Goal: Task Accomplishment & Management: Manage account settings

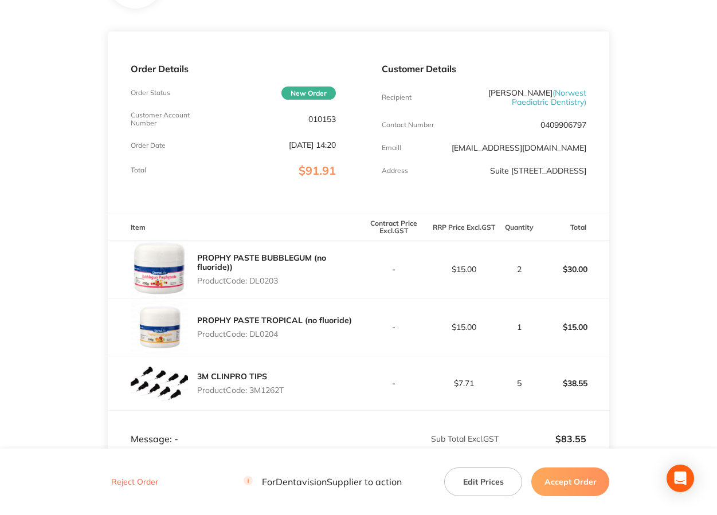
scroll to position [132, 0]
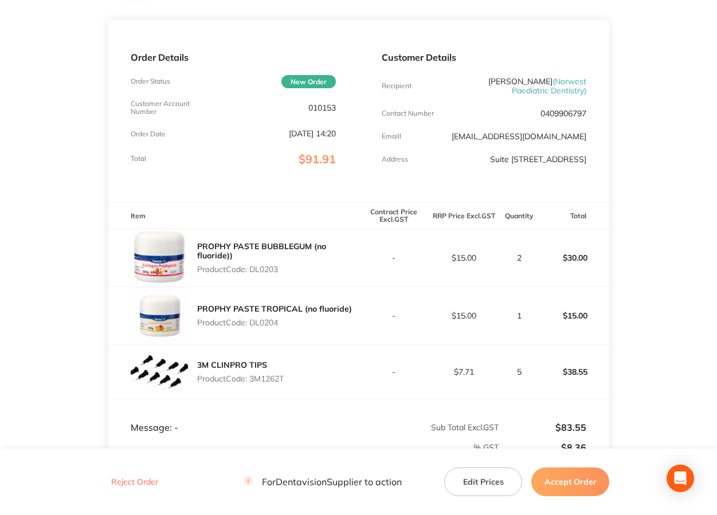
click at [487, 484] on button "Edit Prices" at bounding box center [483, 481] width 78 height 29
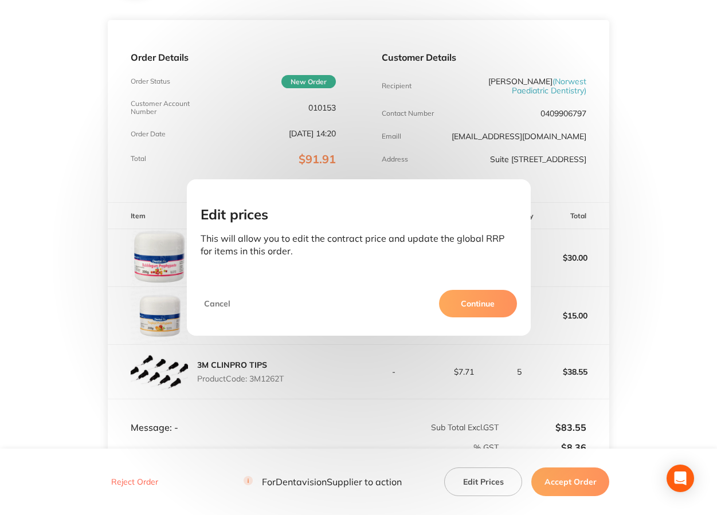
click at [473, 291] on button "Continue" at bounding box center [478, 303] width 78 height 27
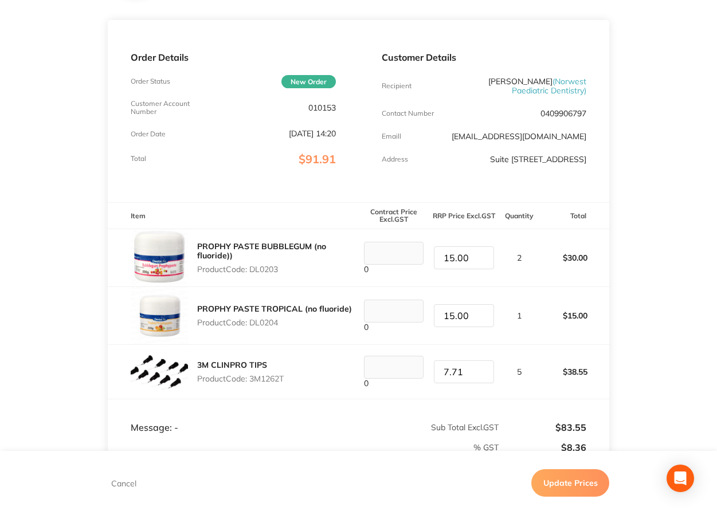
type input "16"
click at [480, 262] on input "16" at bounding box center [464, 257] width 60 height 23
type input "16"
type input "16.00"
click at [481, 321] on input "16" at bounding box center [464, 315] width 60 height 23
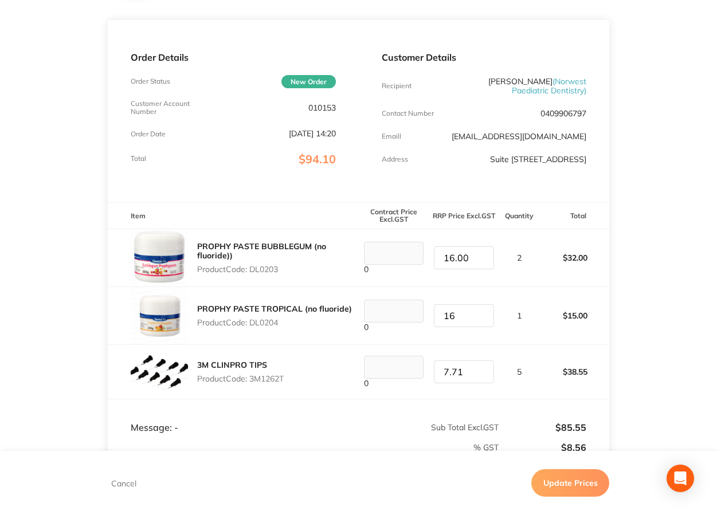
type input "16.00"
click at [564, 491] on button "Update Prices" at bounding box center [570, 482] width 78 height 27
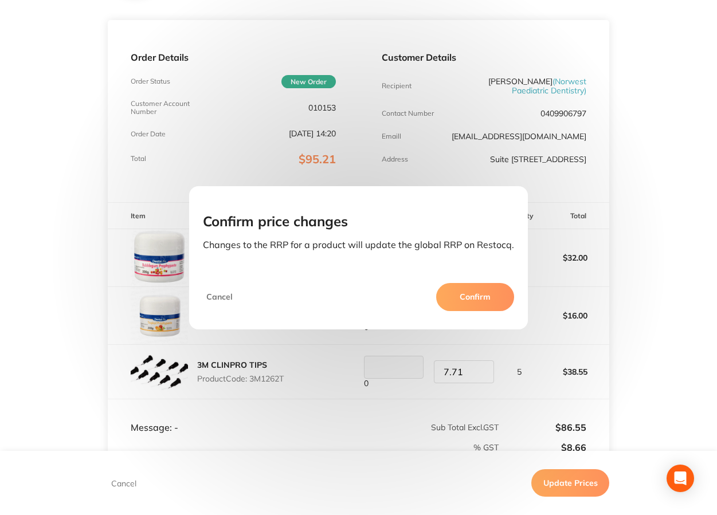
click at [498, 303] on button "Confirm" at bounding box center [475, 296] width 78 height 27
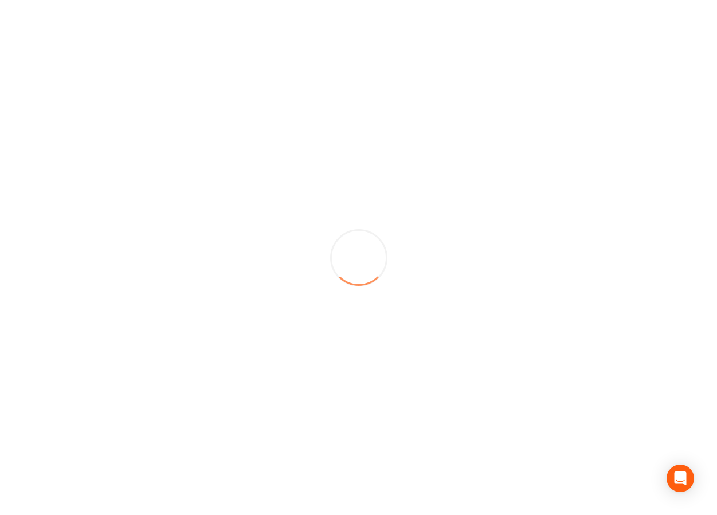
scroll to position [0, 0]
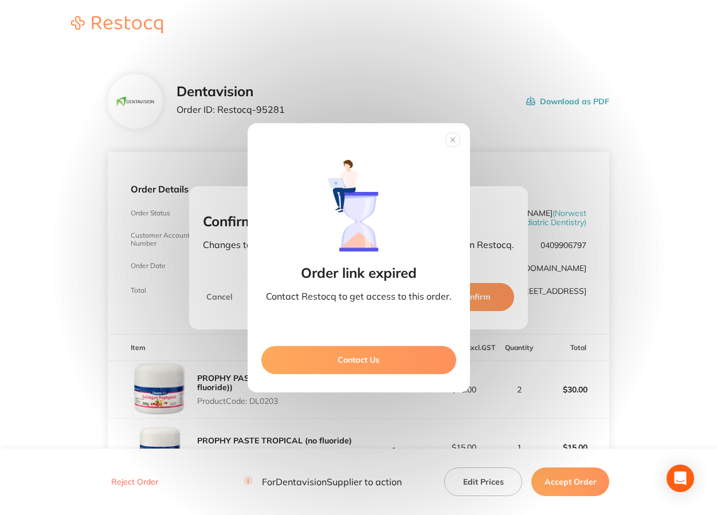
click at [450, 145] on circle at bounding box center [452, 139] width 13 height 13
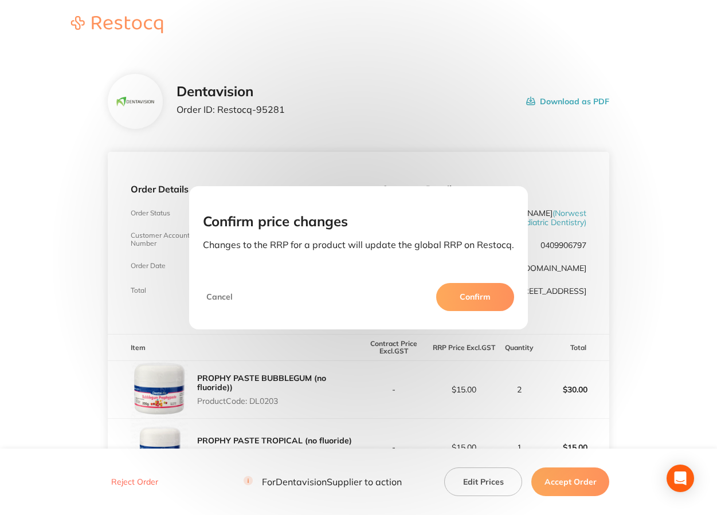
click at [412, 294] on div "Cancel Confirm" at bounding box center [358, 301] width 339 height 55
click at [222, 298] on button "Cancel" at bounding box center [219, 296] width 33 height 27
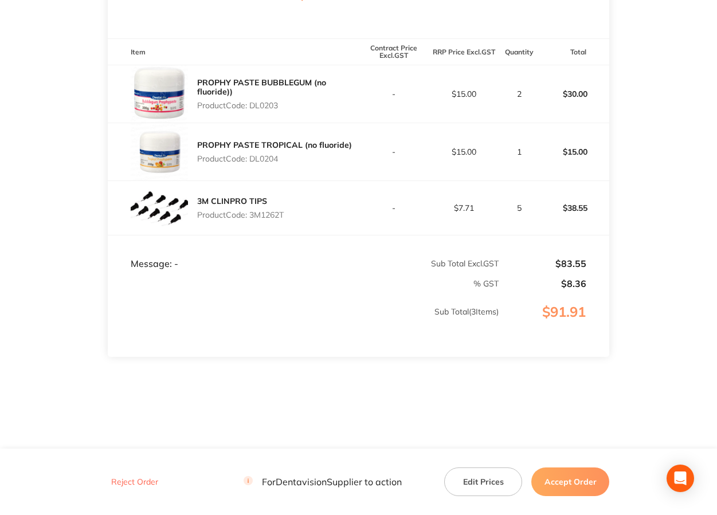
scroll to position [301, 0]
click at [217, 277] on td "% GST" at bounding box center [303, 279] width 391 height 20
click at [207, 273] on td "% GST" at bounding box center [303, 279] width 391 height 20
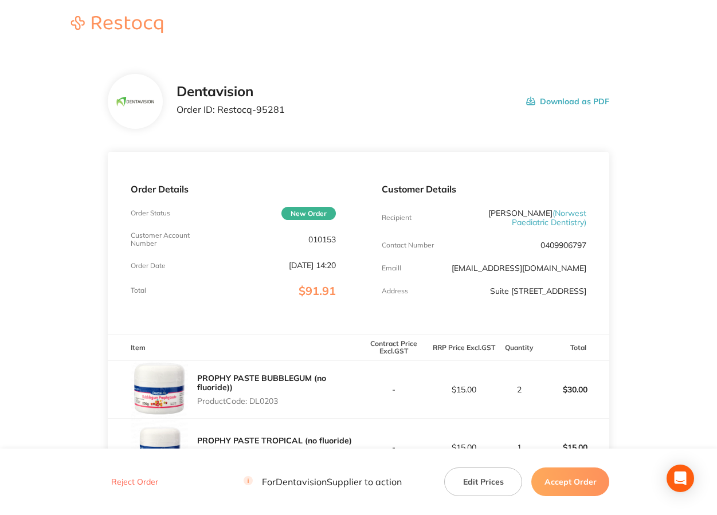
scroll to position [195, 0]
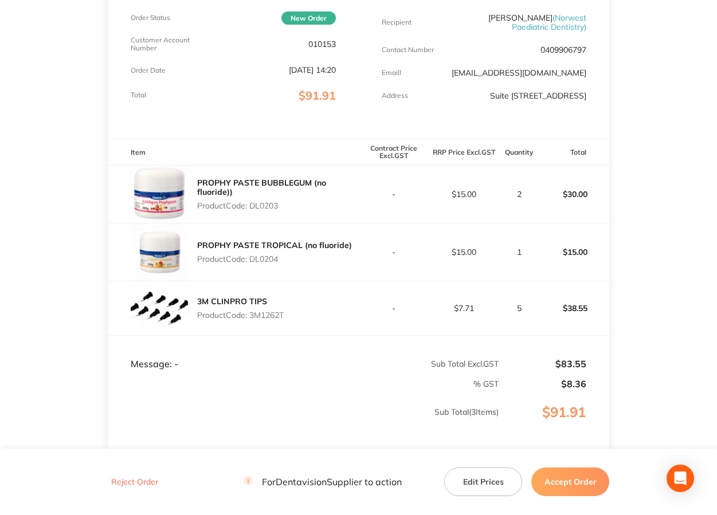
click at [563, 484] on button "Accept Order" at bounding box center [570, 481] width 78 height 29
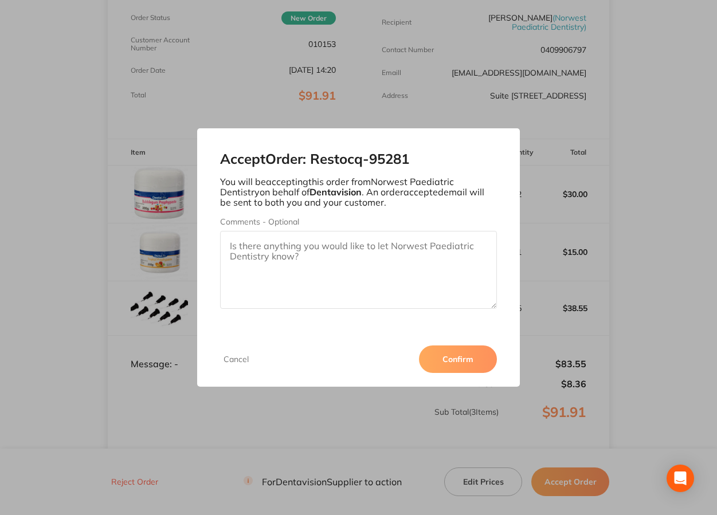
click at [298, 250] on textarea "Comments - Optional" at bounding box center [358, 270] width 277 height 78
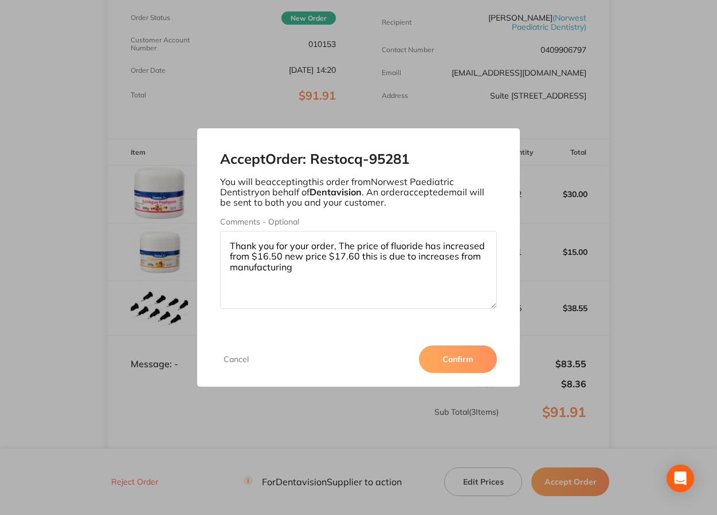
type textarea "Thank you for your order, The price of fluoride has increased from $16.50 new p…"
click at [443, 351] on button "Confirm" at bounding box center [458, 358] width 78 height 27
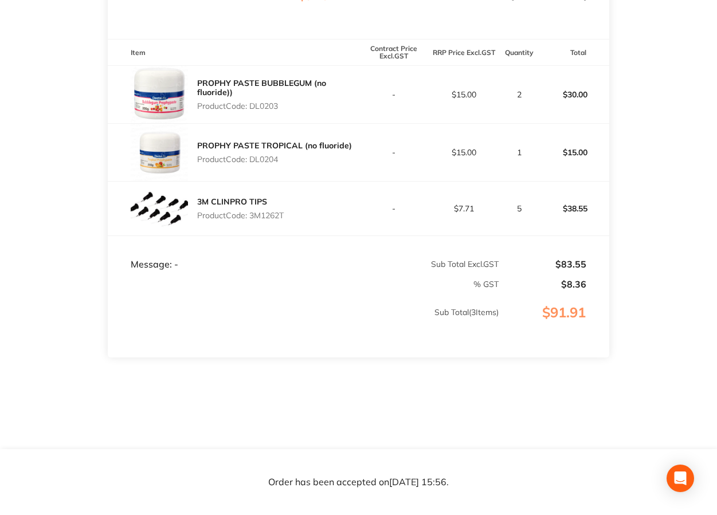
scroll to position [301, 0]
